Goal: Task Accomplishment & Management: Use online tool/utility

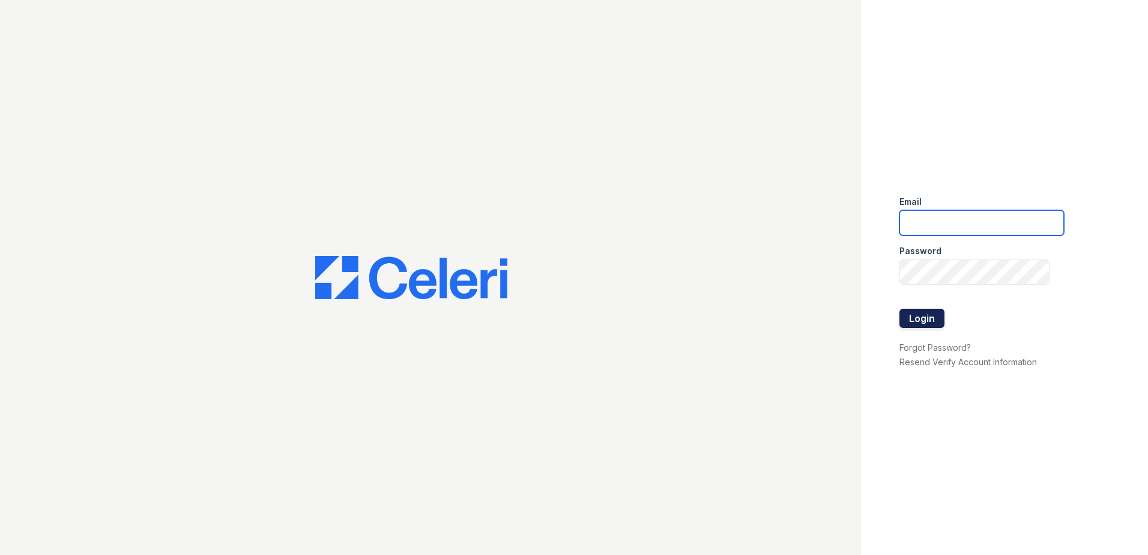
type input "RCaruth@trinity-pm.com"
click at [914, 318] on button "Login" at bounding box center [921, 318] width 45 height 19
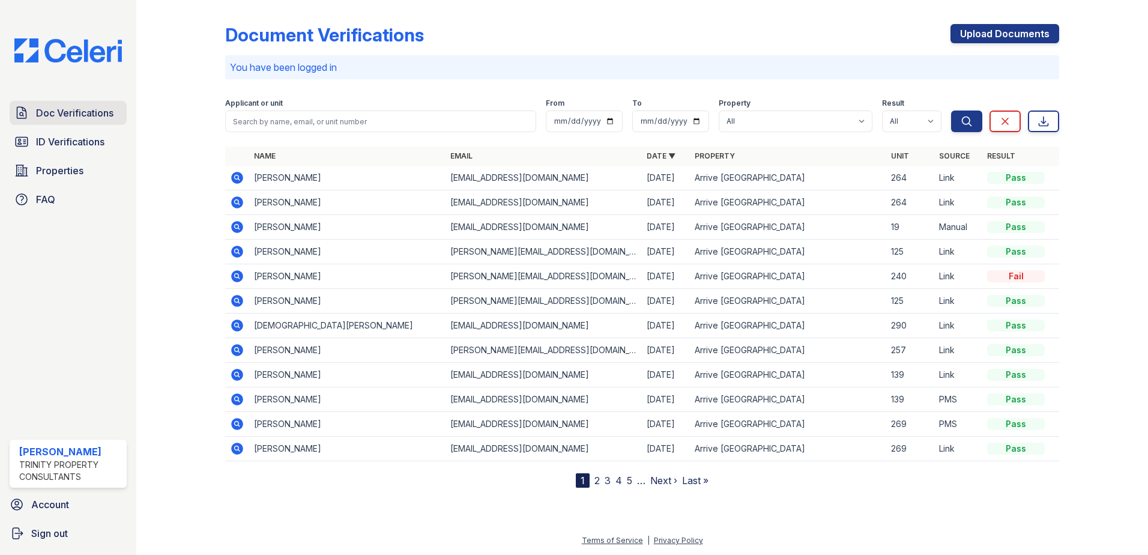
click at [51, 115] on span "Doc Verifications" at bounding box center [74, 113] width 77 height 14
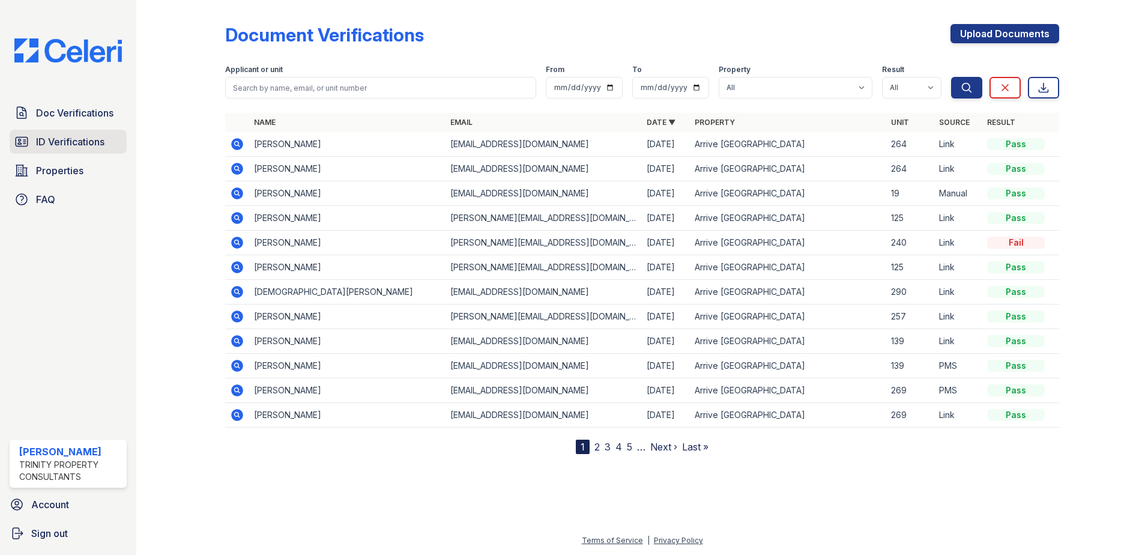
click at [59, 148] on span "ID Verifications" at bounding box center [70, 141] width 68 height 14
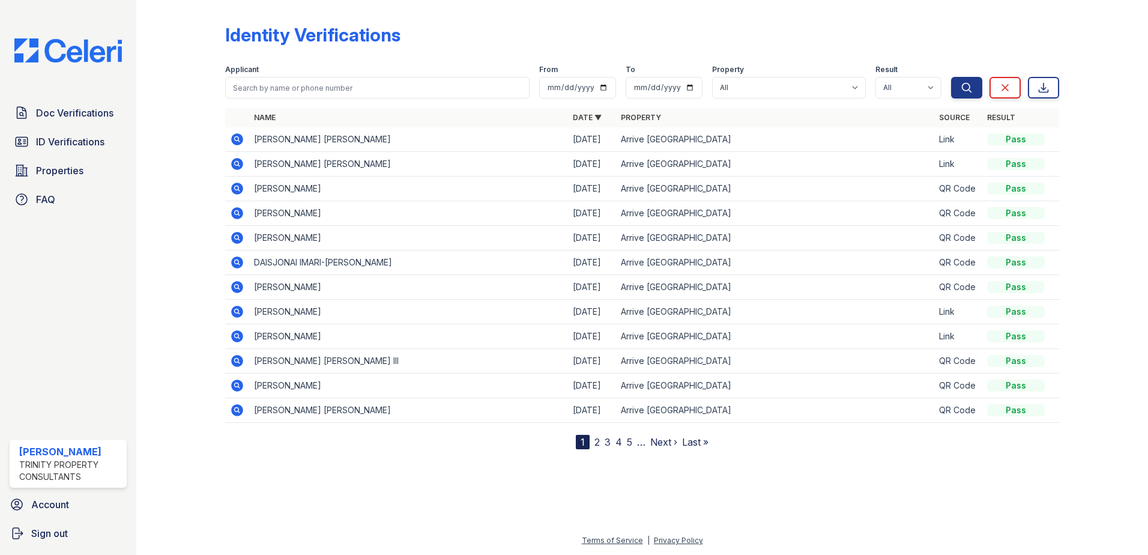
click at [237, 139] on icon at bounding box center [236, 138] width 3 height 3
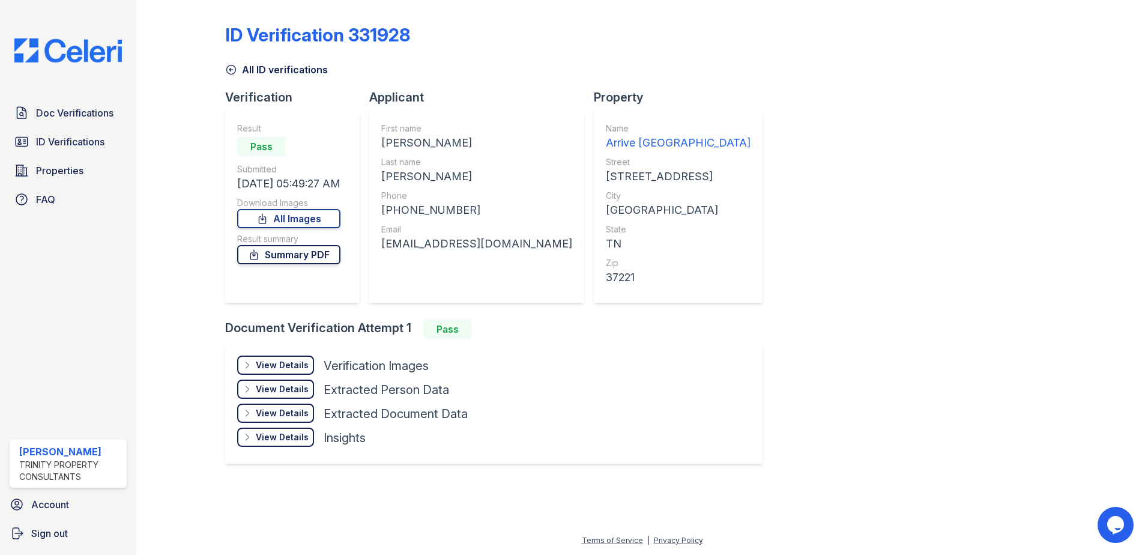
click at [331, 252] on link "Summary PDF" at bounding box center [288, 254] width 103 height 19
drag, startPoint x: 723, startPoint y: 65, endPoint x: 711, endPoint y: 43, distance: 25.0
click at [723, 65] on div "All ID verifications" at bounding box center [642, 66] width 834 height 22
click at [50, 108] on span "Doc Verifications" at bounding box center [74, 113] width 77 height 14
